Goal: Check status: Check status

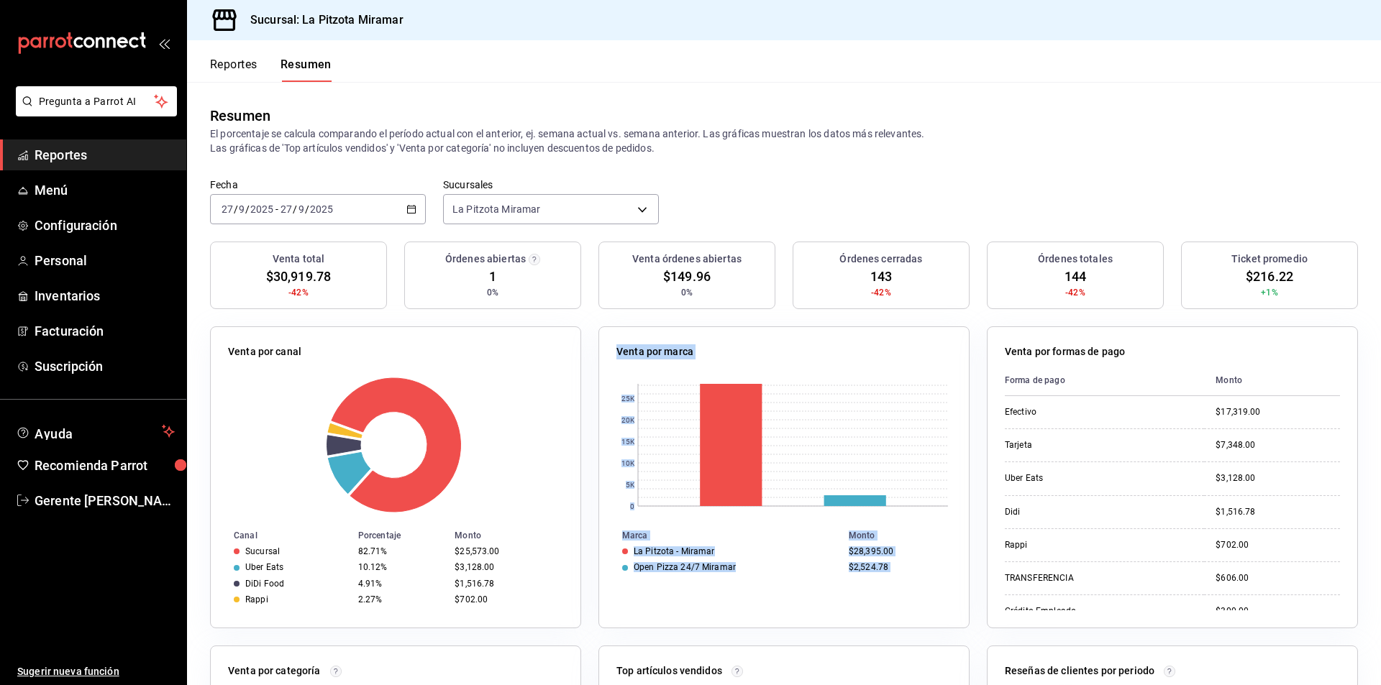
scroll to position [42, 0]
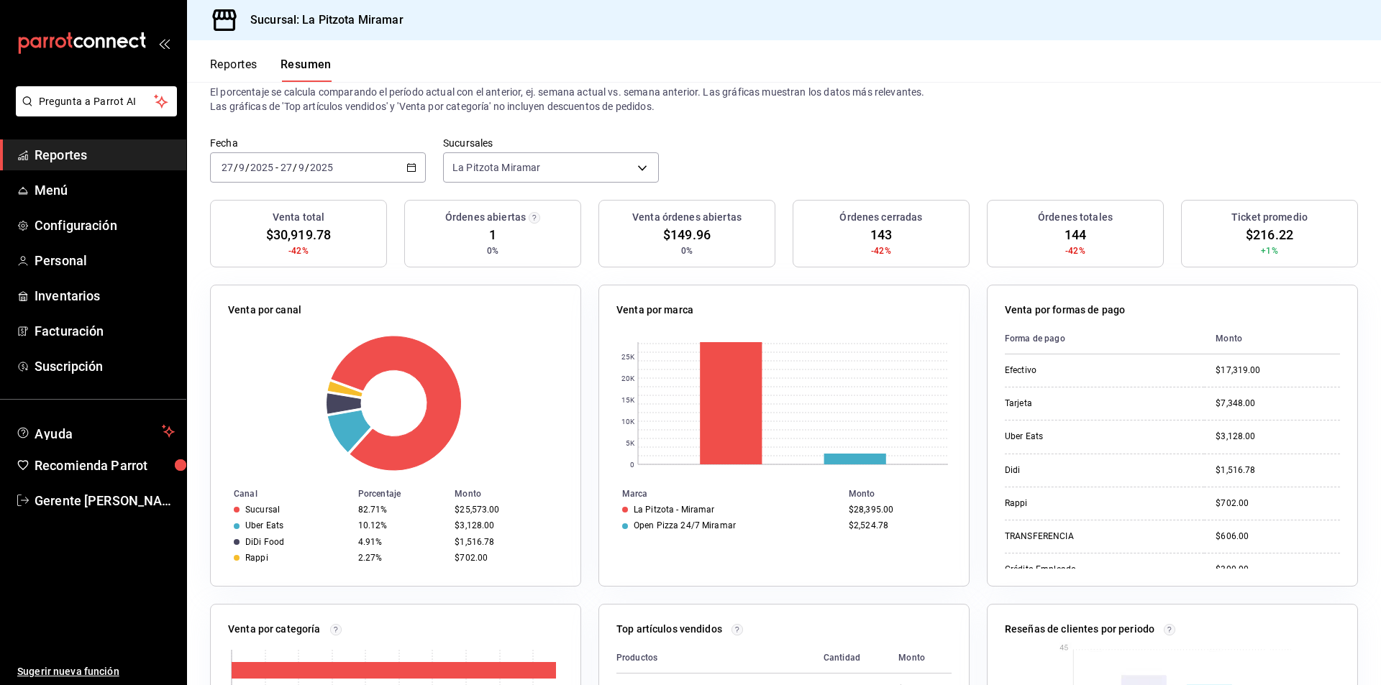
click at [411, 174] on div "[DATE] [DATE] - [DATE] [DATE]" at bounding box center [318, 167] width 216 height 30
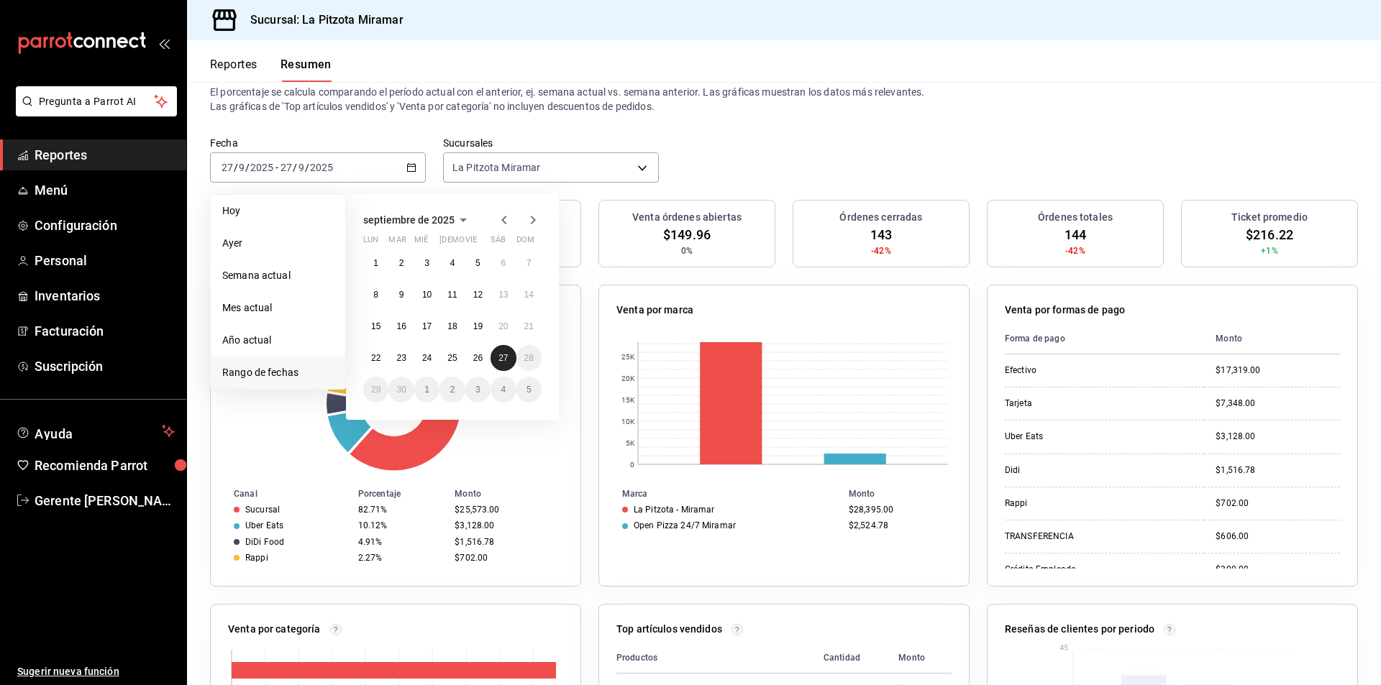
click at [493, 355] on button "27" at bounding box center [503, 358] width 25 height 26
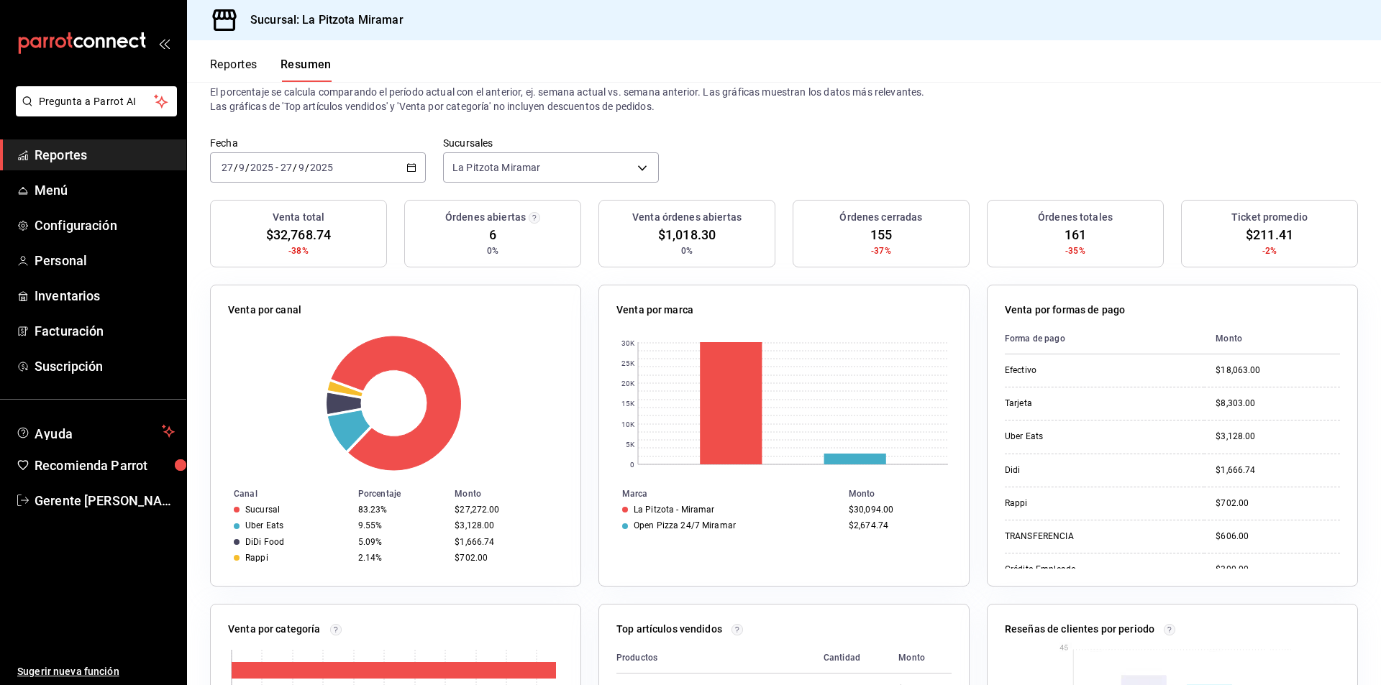
click at [403, 159] on div "[DATE] [DATE] - [DATE] [DATE]" at bounding box center [318, 167] width 216 height 30
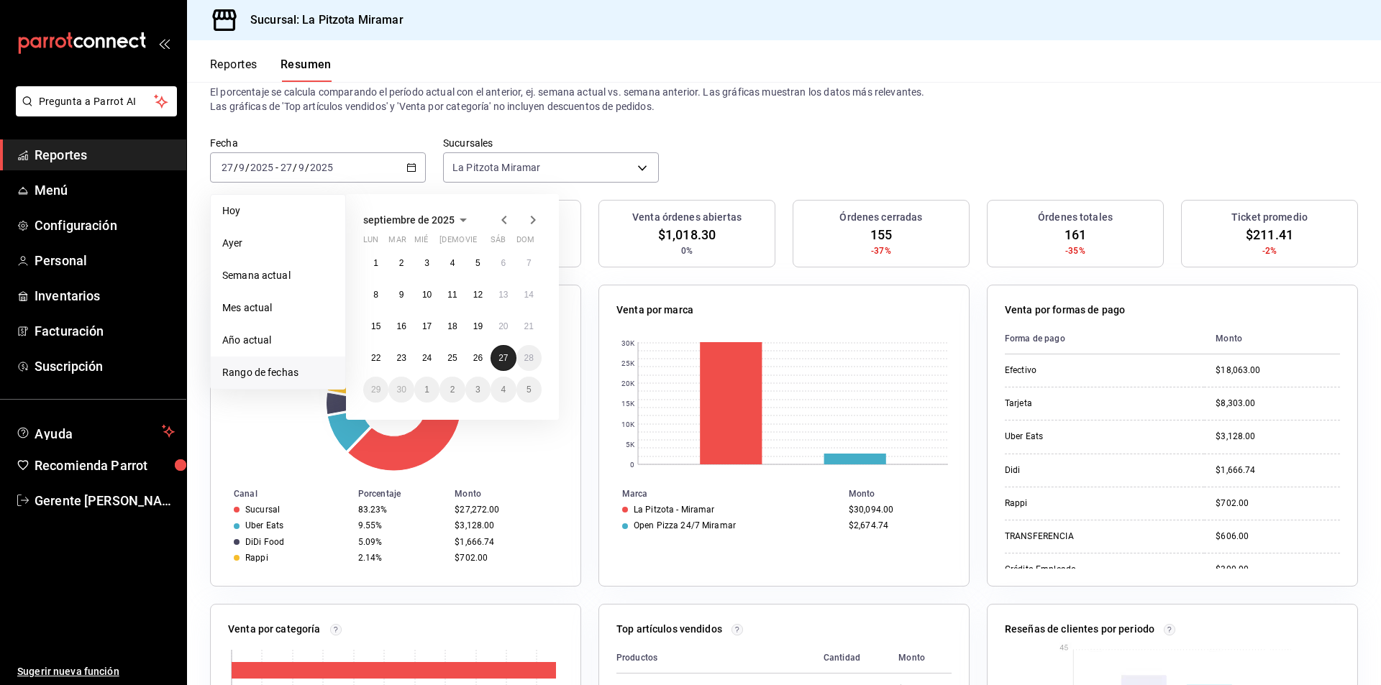
click at [498, 362] on abbr "27" at bounding box center [502, 358] width 9 height 10
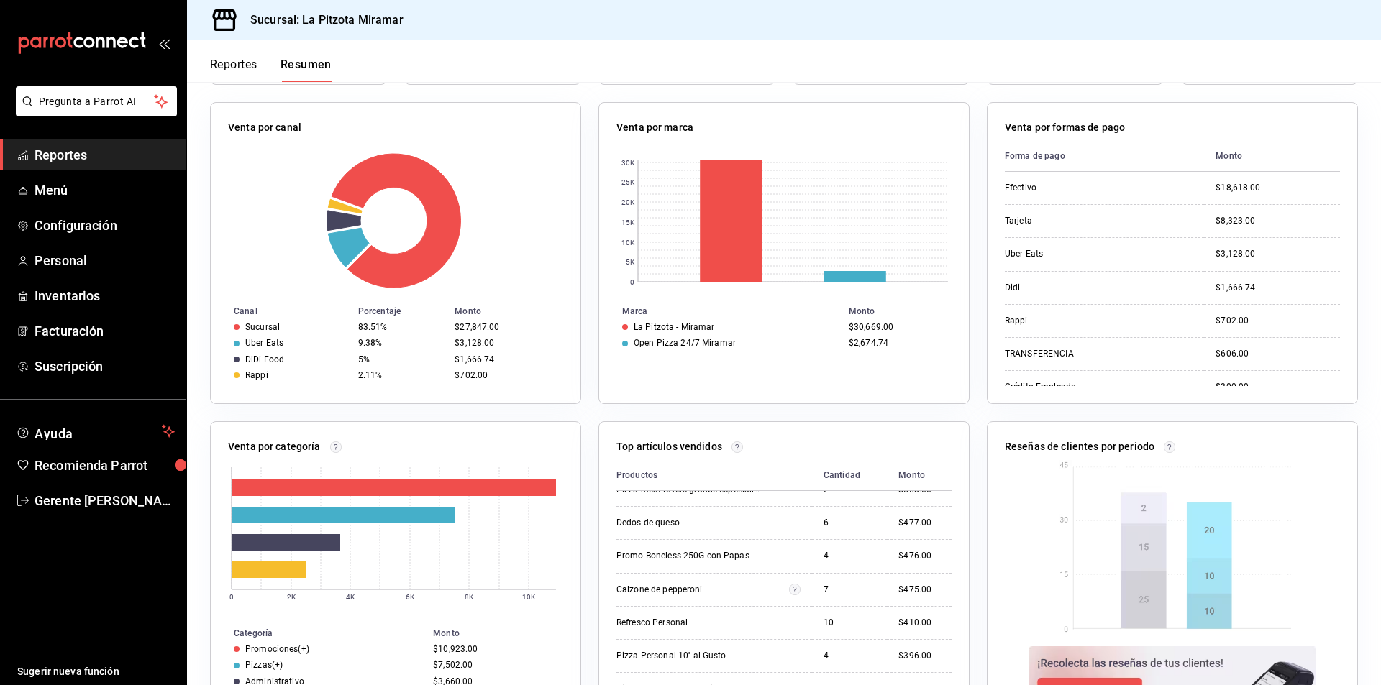
scroll to position [0, 0]
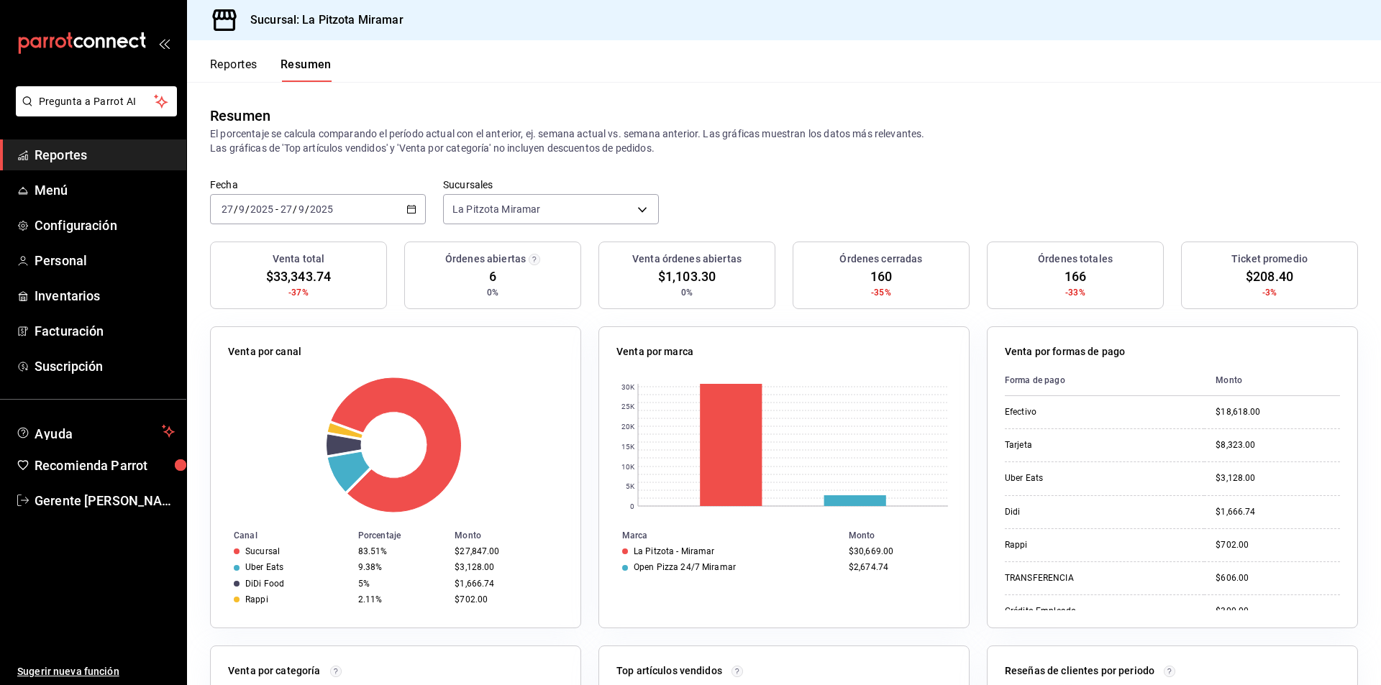
drag, startPoint x: 405, startPoint y: 203, endPoint x: 426, endPoint y: 202, distance: 20.9
click at [406, 203] on div "[DATE] [DATE] - [DATE] [DATE]" at bounding box center [318, 209] width 216 height 30
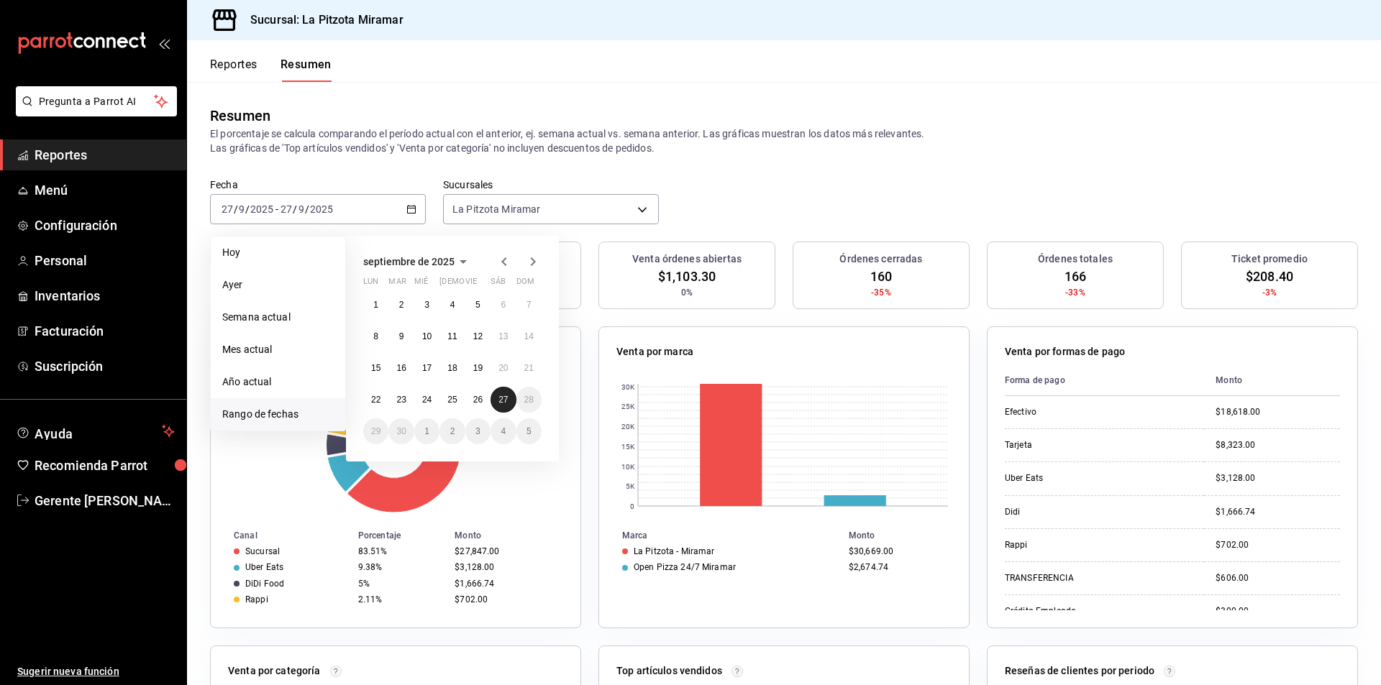
click at [506, 405] on abbr "27" at bounding box center [502, 400] width 9 height 10
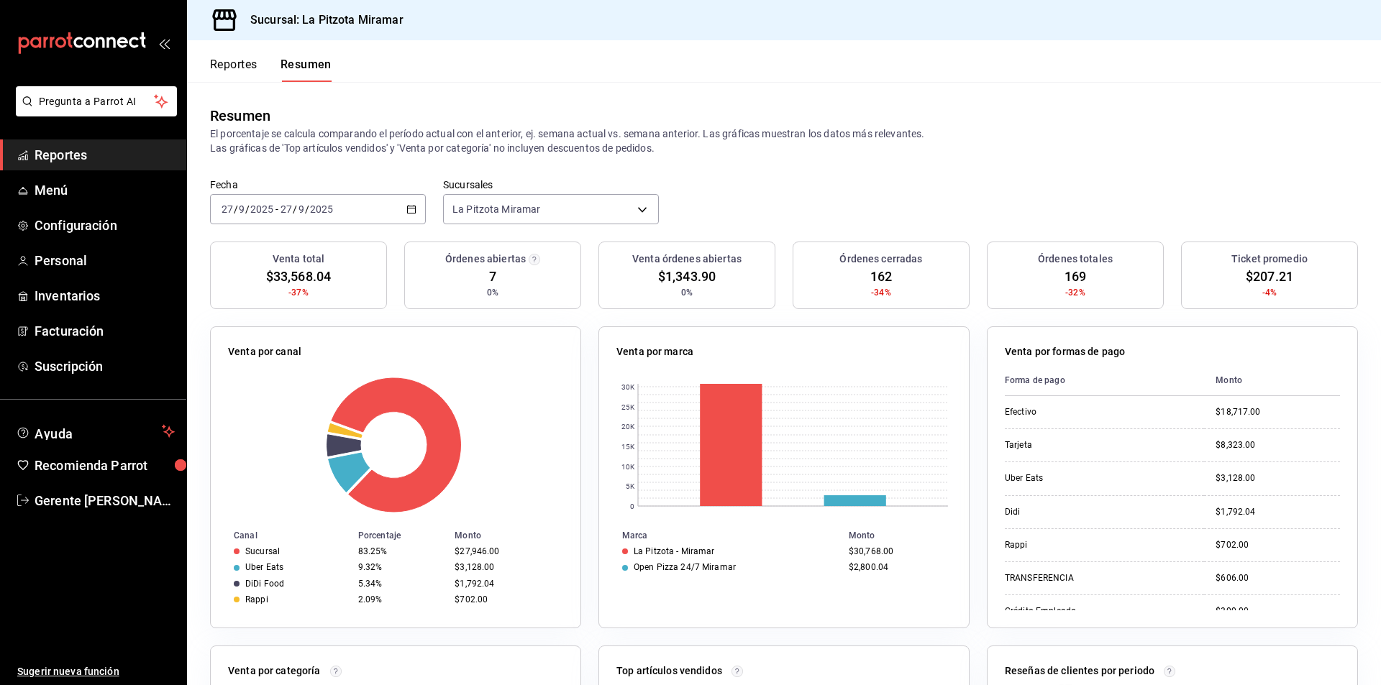
drag, startPoint x: 409, startPoint y: 191, endPoint x: 411, endPoint y: 181, distance: 10.2
click at [409, 189] on div "Fecha [DATE] [DATE] - [DATE] [DATE]" at bounding box center [318, 201] width 216 height 46
click at [419, 214] on div "[DATE] [DATE] - [DATE] [DATE]" at bounding box center [318, 209] width 216 height 30
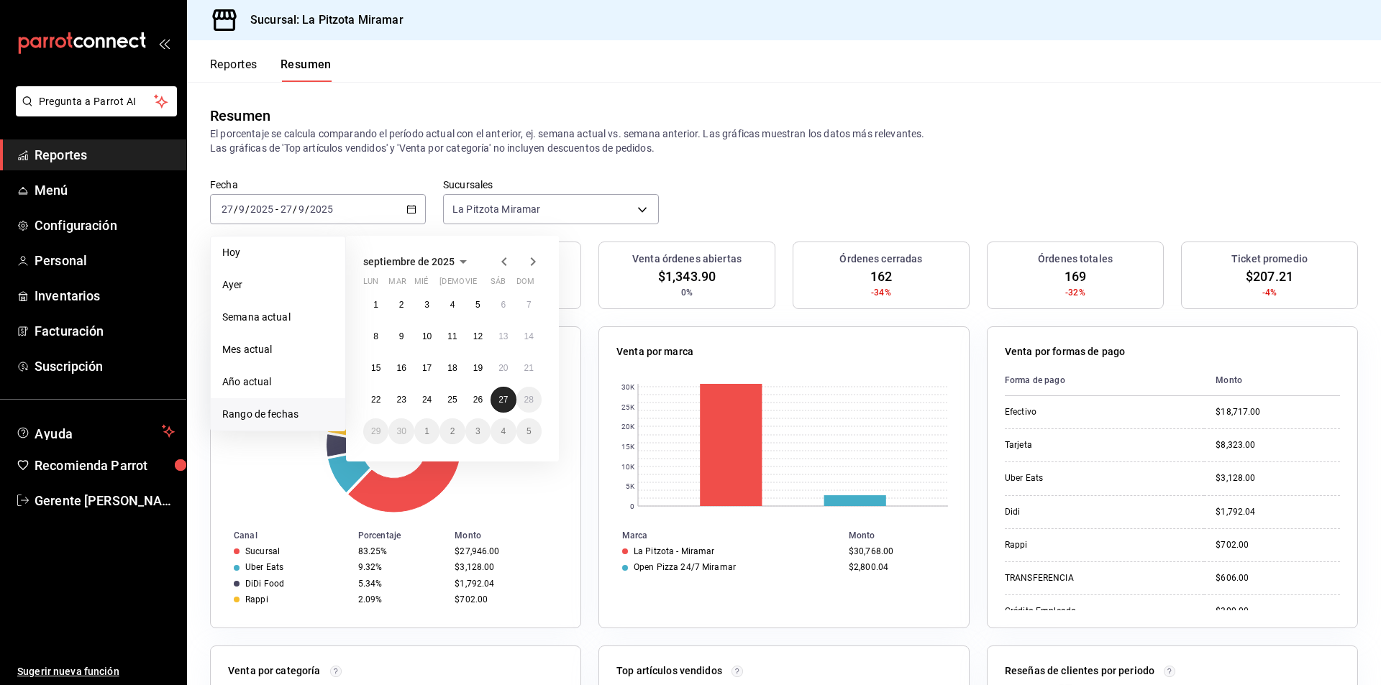
click at [501, 393] on button "27" at bounding box center [503, 400] width 25 height 26
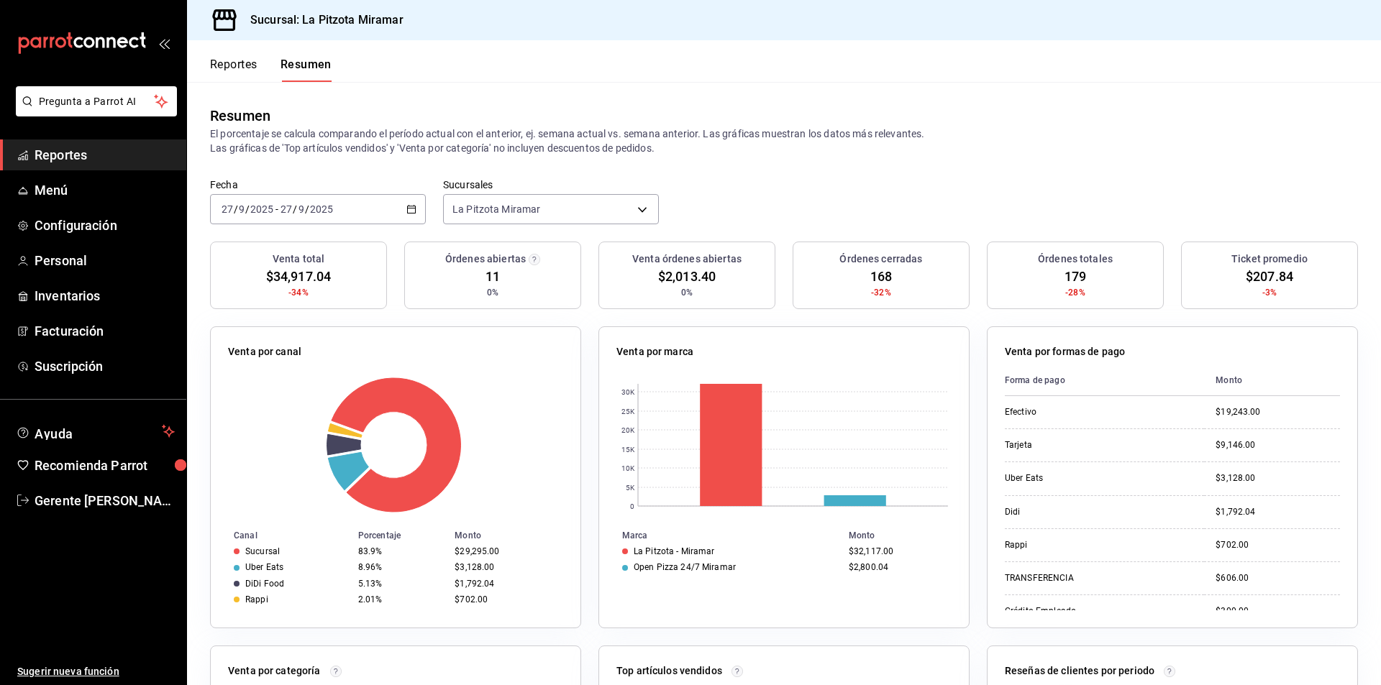
click at [406, 210] on div "[DATE] [DATE] - [DATE] [DATE]" at bounding box center [318, 209] width 216 height 30
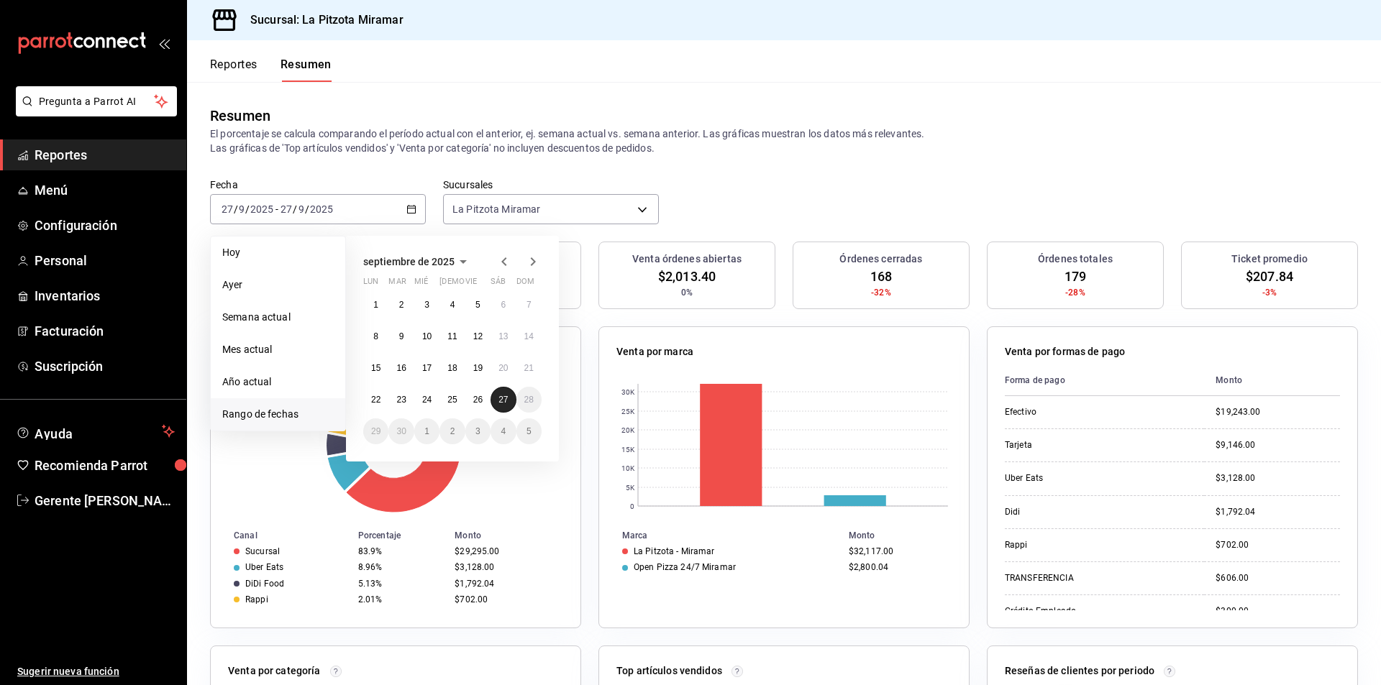
click at [499, 396] on abbr "27" at bounding box center [502, 400] width 9 height 10
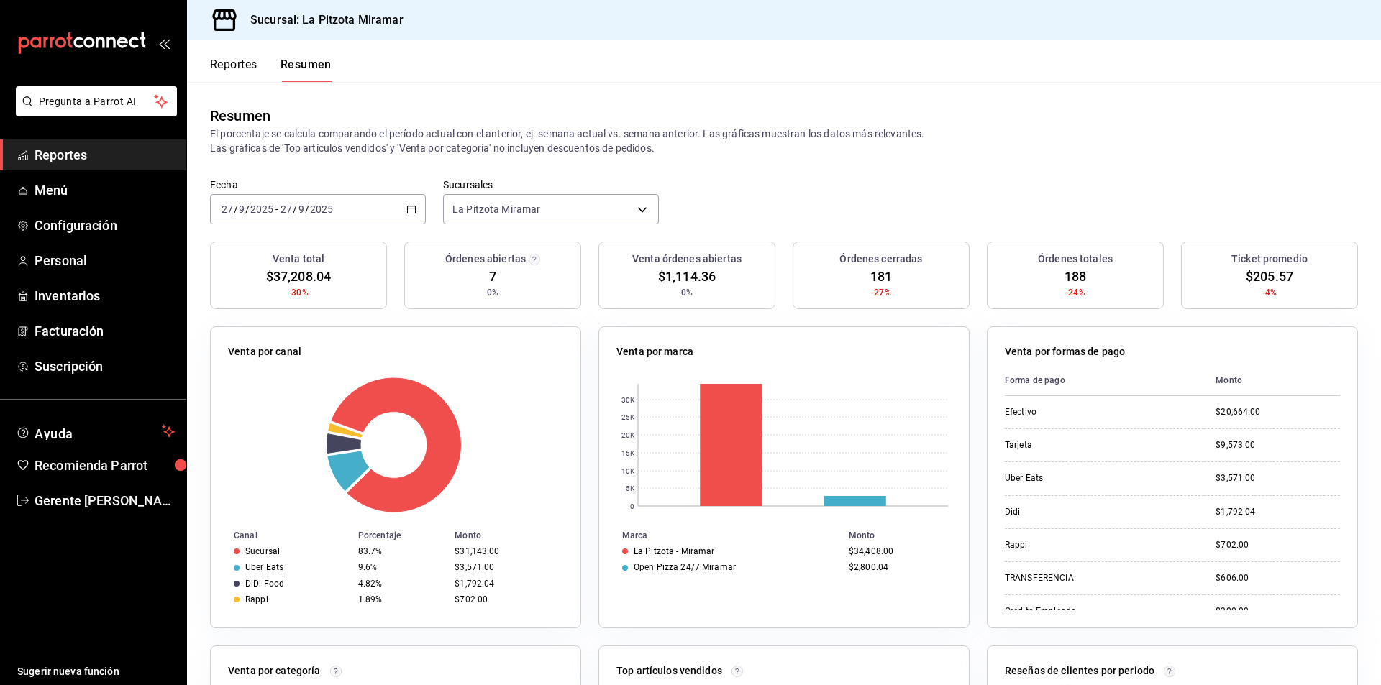
drag, startPoint x: 410, startPoint y: 216, endPoint x: 411, endPoint y: 187, distance: 28.8
click at [410, 212] on div "[DATE] [DATE] - [DATE] [DATE]" at bounding box center [318, 209] width 216 height 30
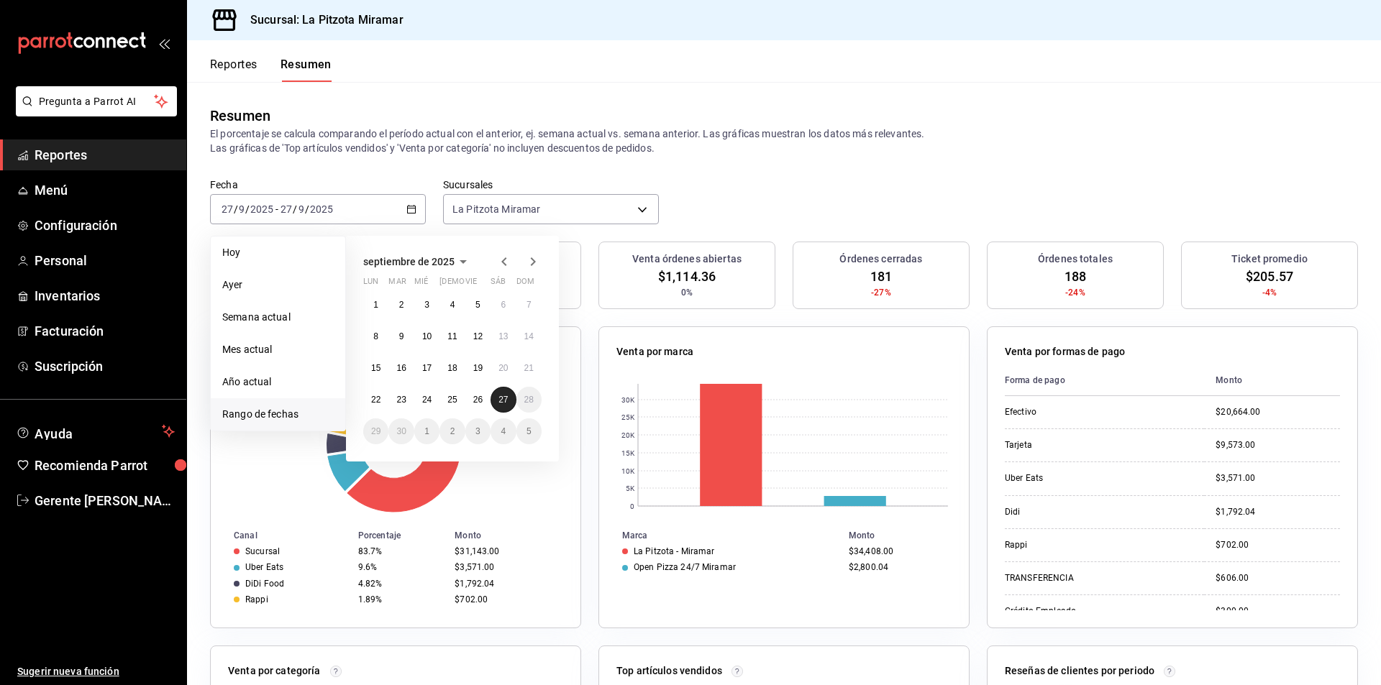
click at [497, 409] on button "27" at bounding box center [503, 400] width 25 height 26
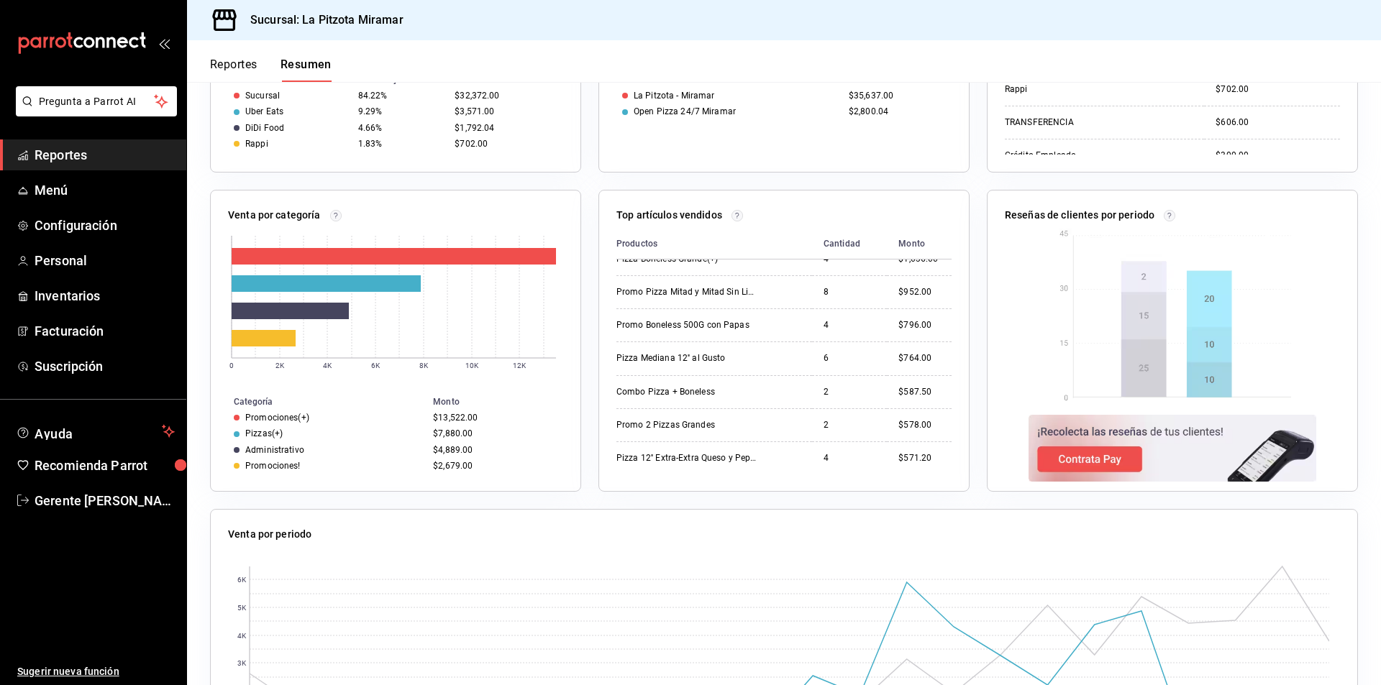
scroll to position [605, 0]
